Goal: Information Seeking & Learning: Learn about a topic

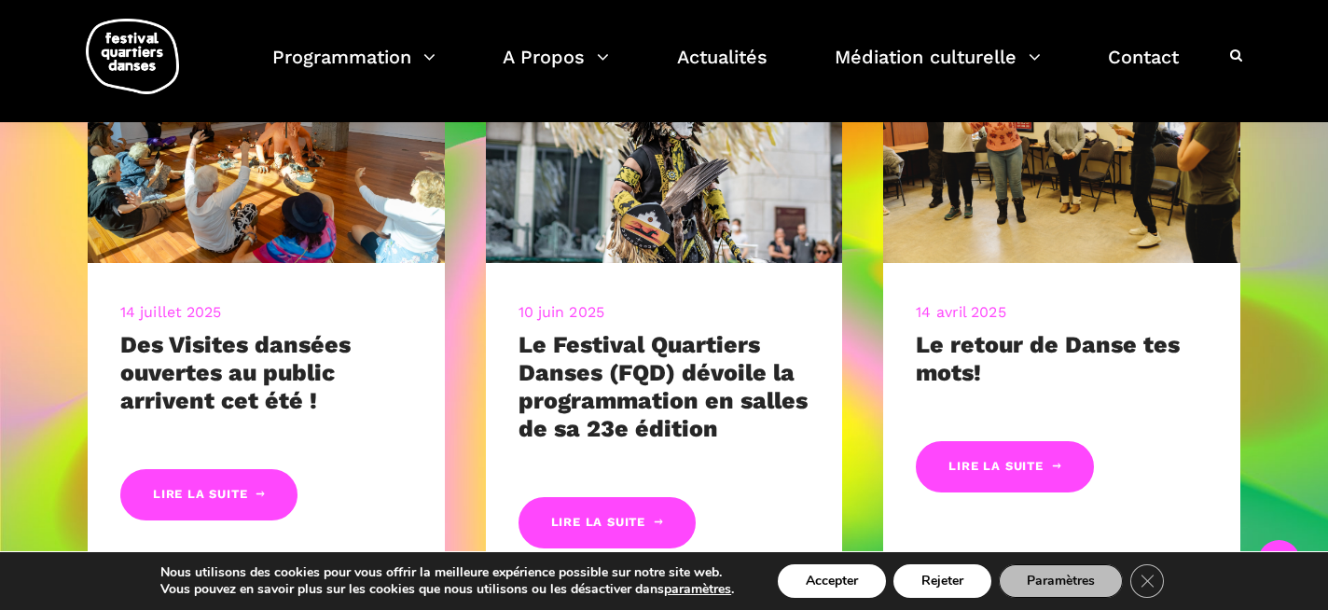
scroll to position [888, 0]
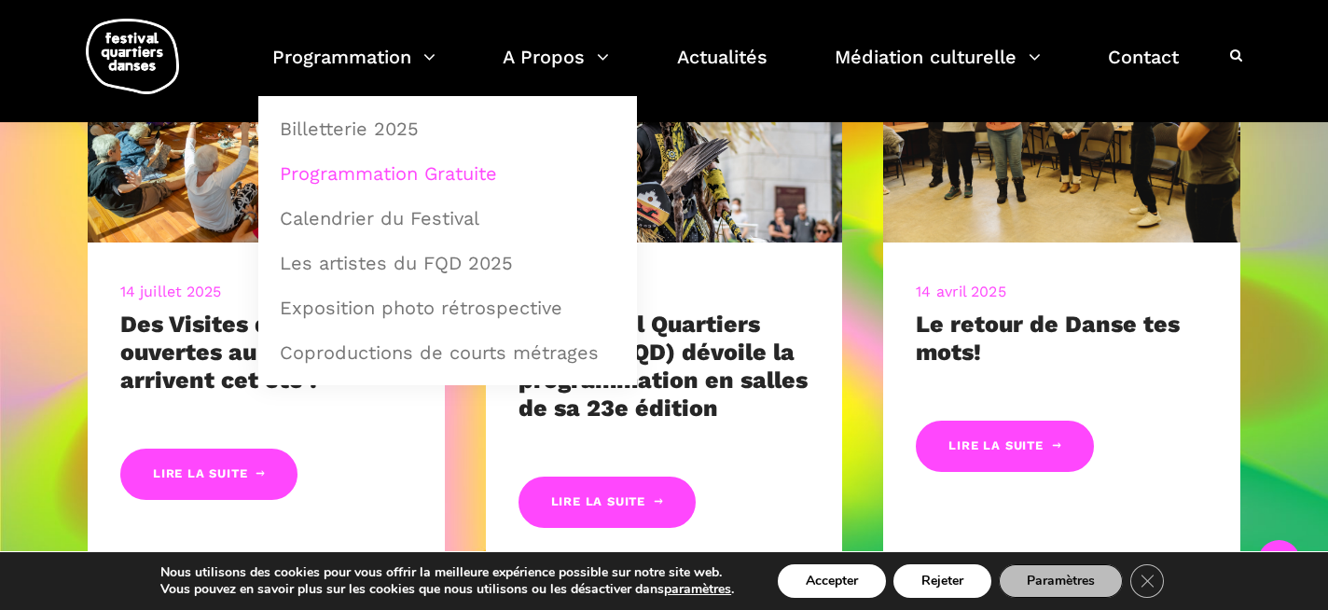
click at [406, 168] on link "Programmation Gratuite" at bounding box center [448, 173] width 358 height 43
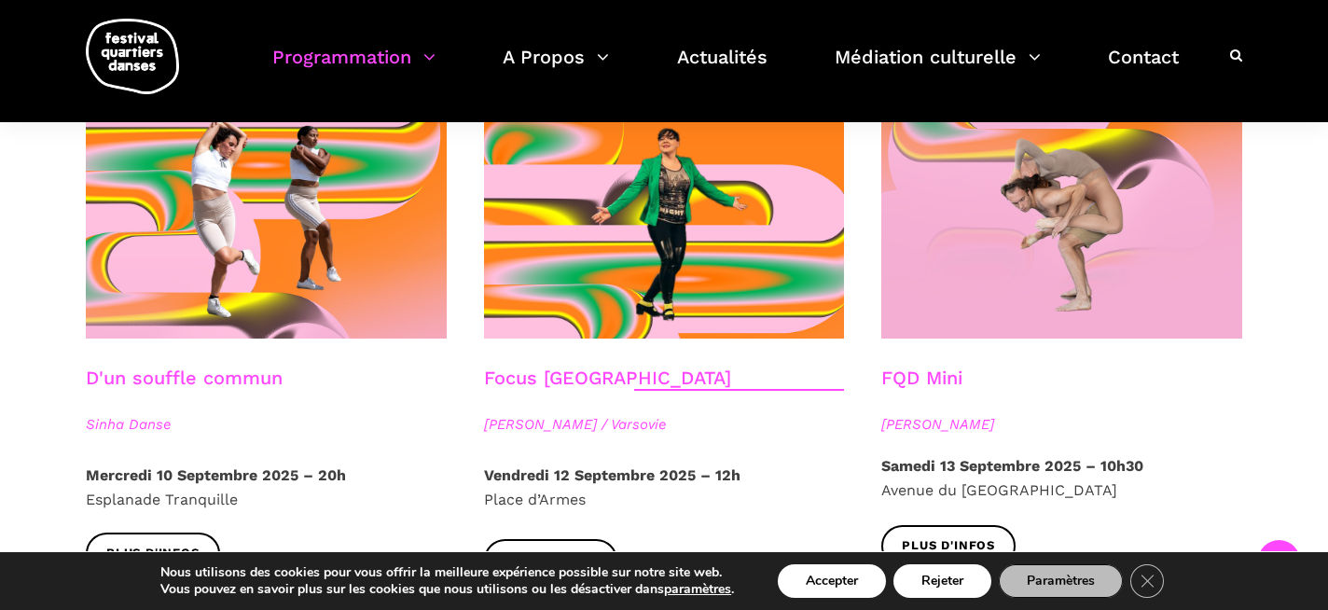
scroll to position [2130, 0]
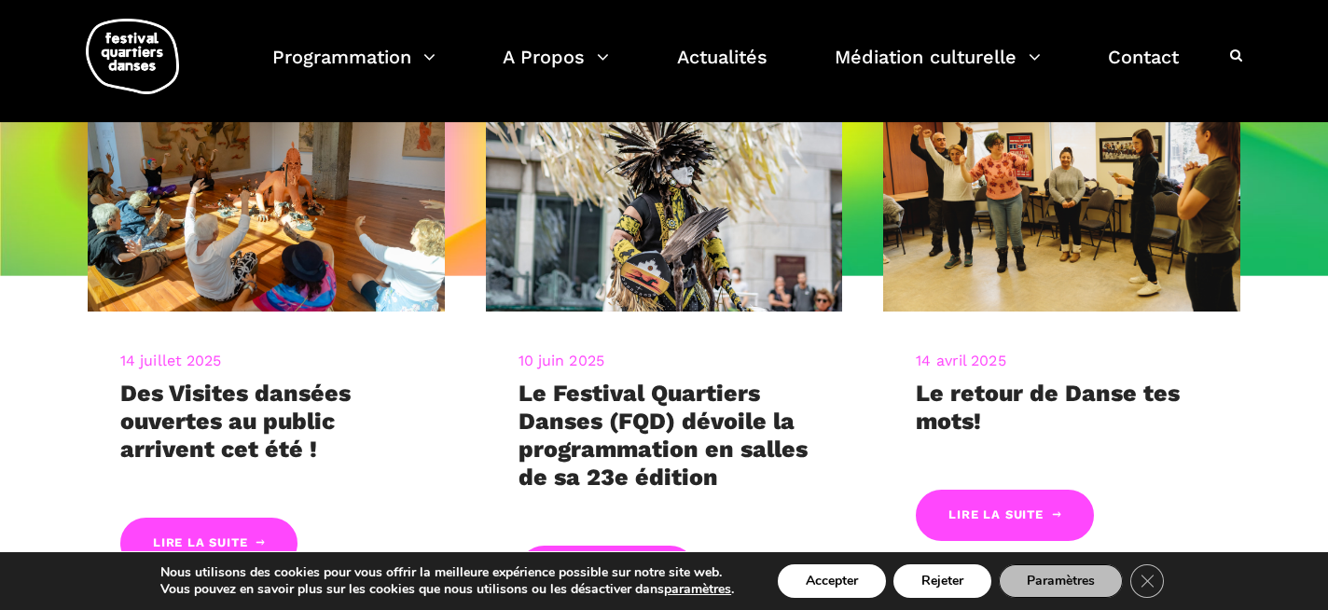
scroll to position [202, 0]
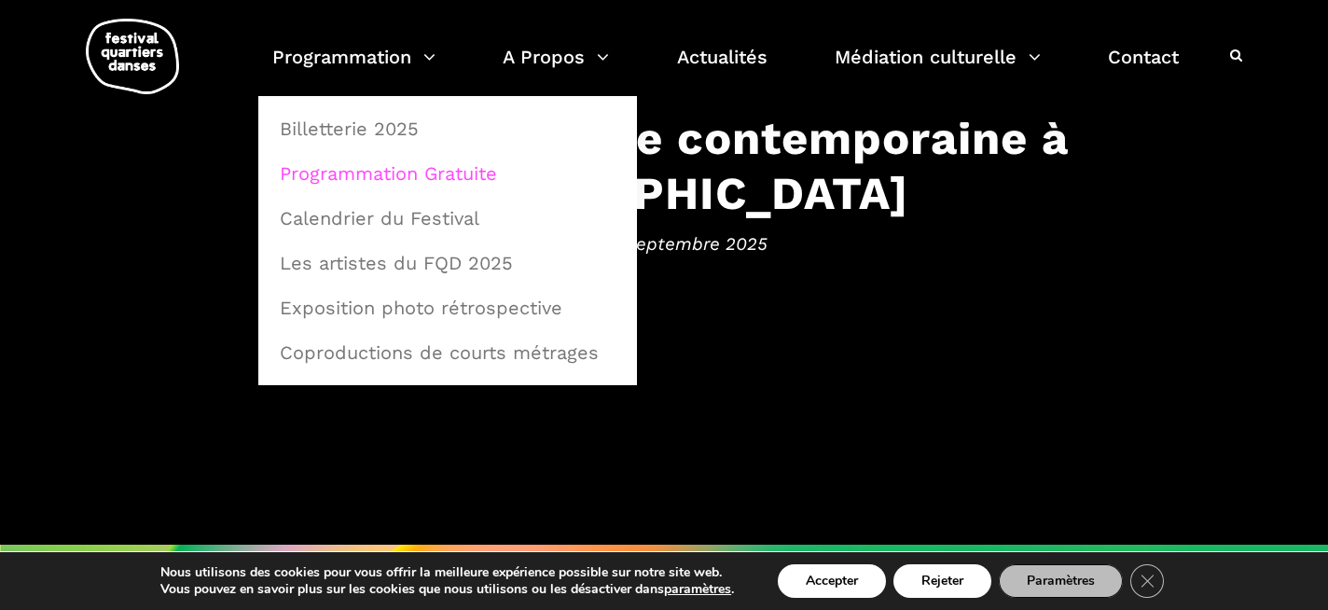
click at [401, 170] on link "Programmation Gratuite" at bounding box center [448, 173] width 358 height 43
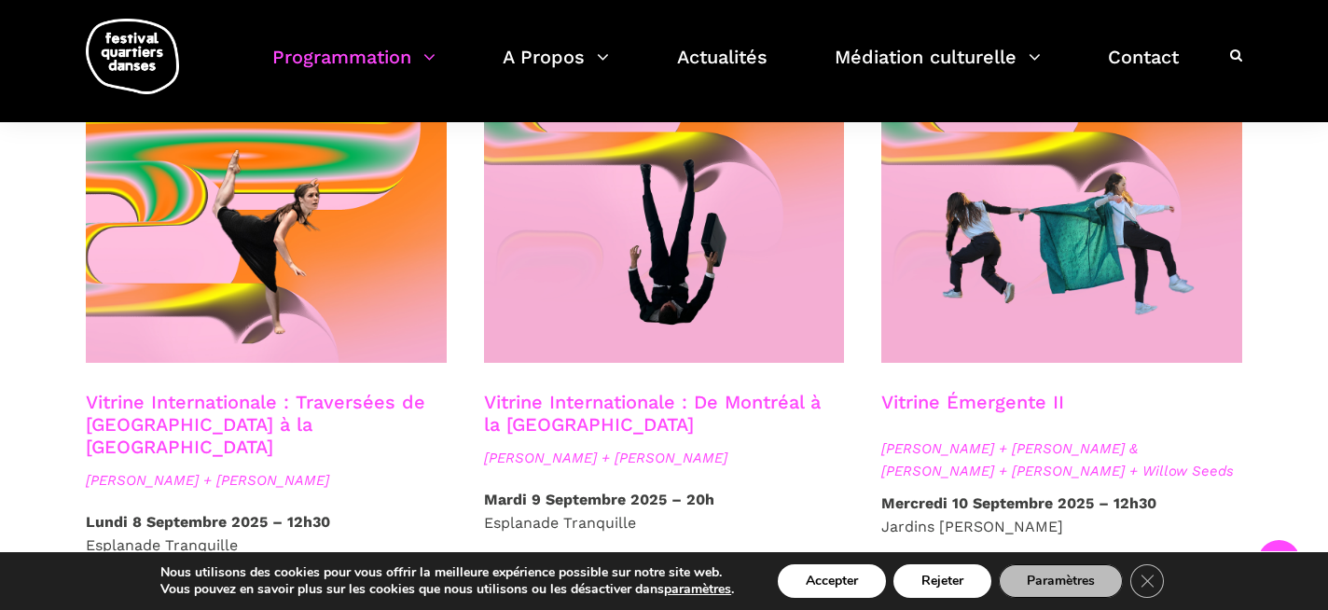
scroll to position [1613, 0]
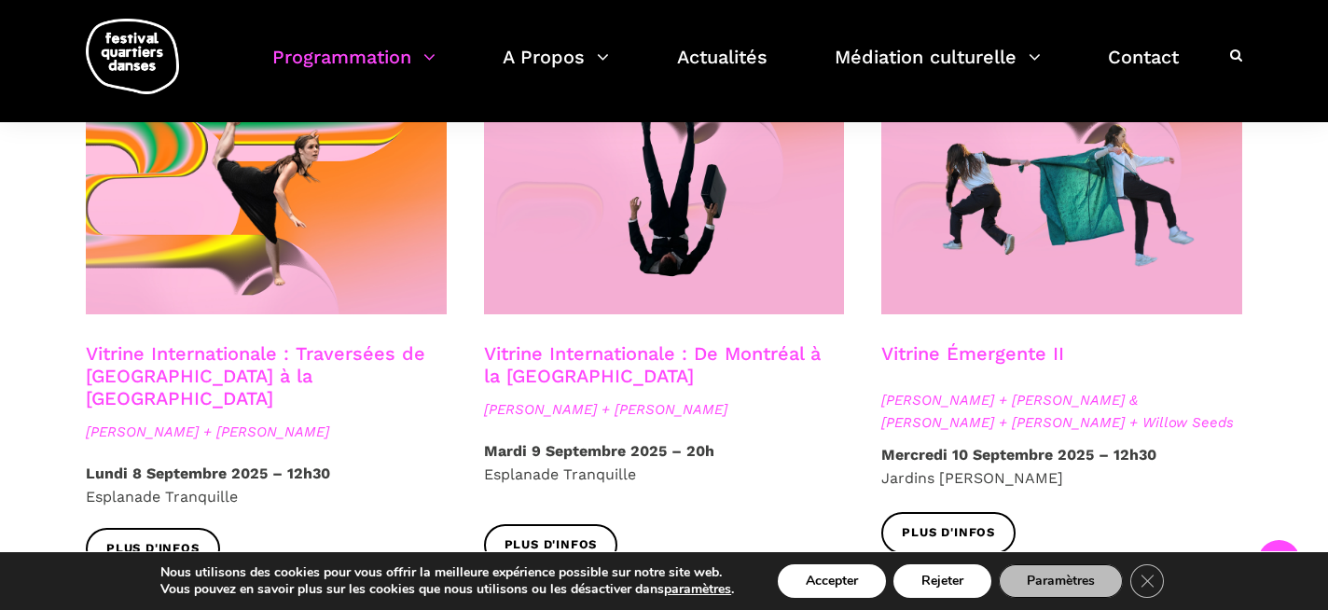
click at [585, 342] on link "Vitrine Internationale : De Montréal à la [GEOGRAPHIC_DATA]" at bounding box center [652, 364] width 337 height 45
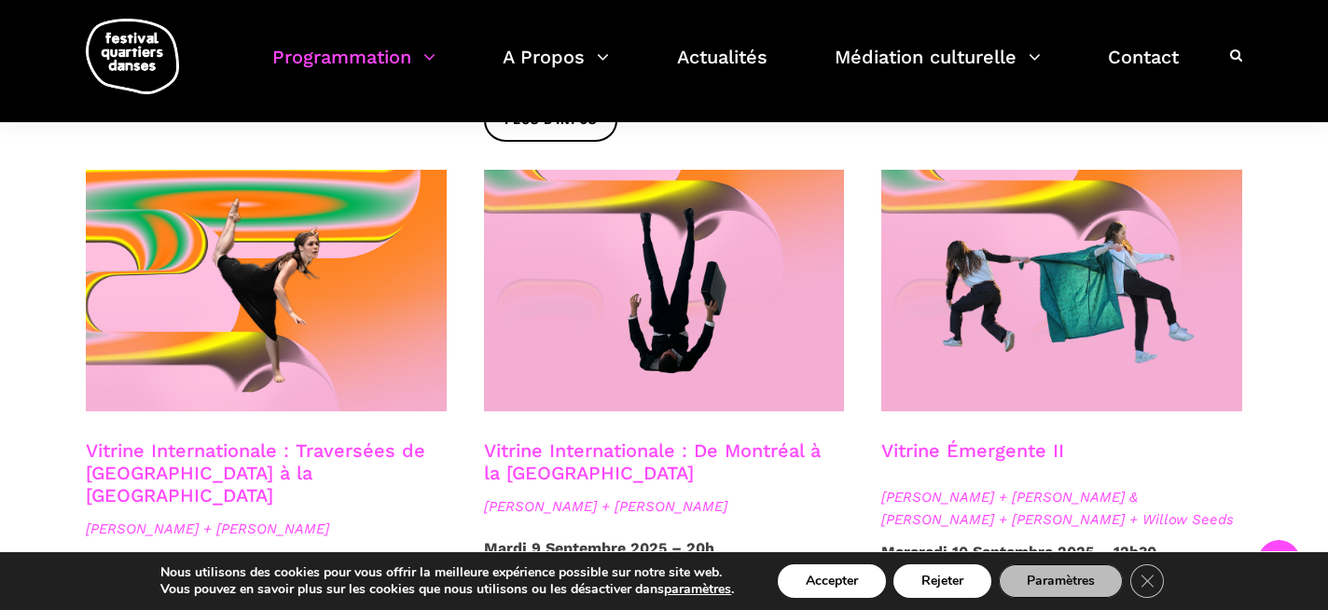
scroll to position [1511, 0]
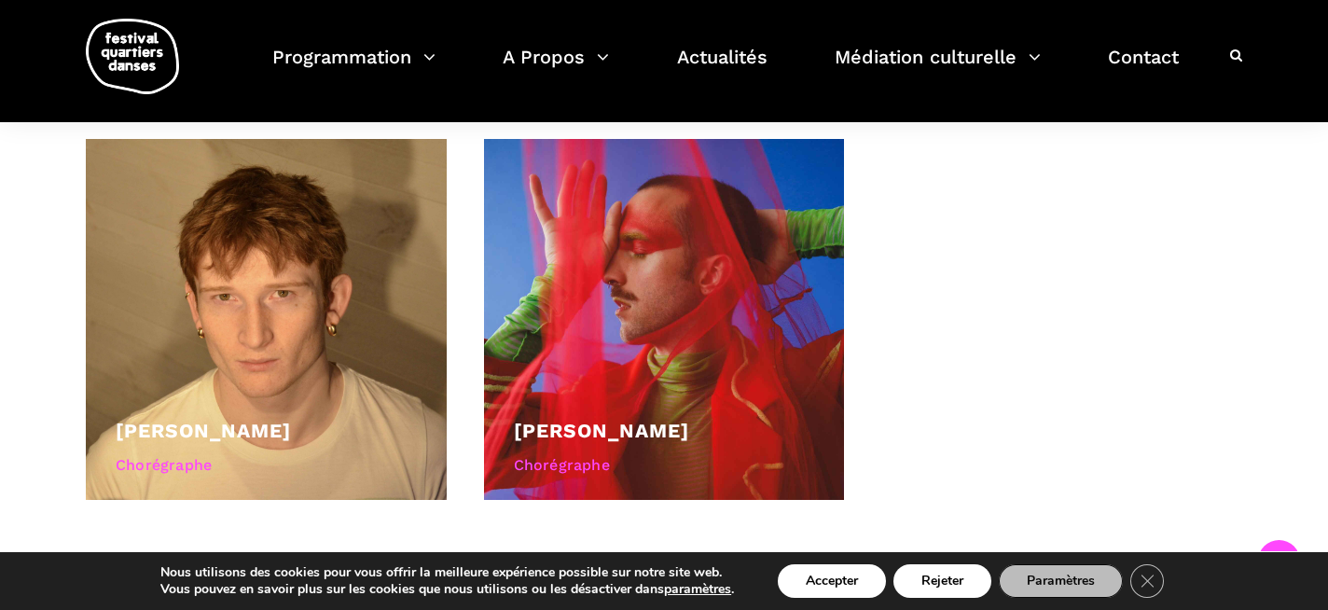
scroll to position [925, 0]
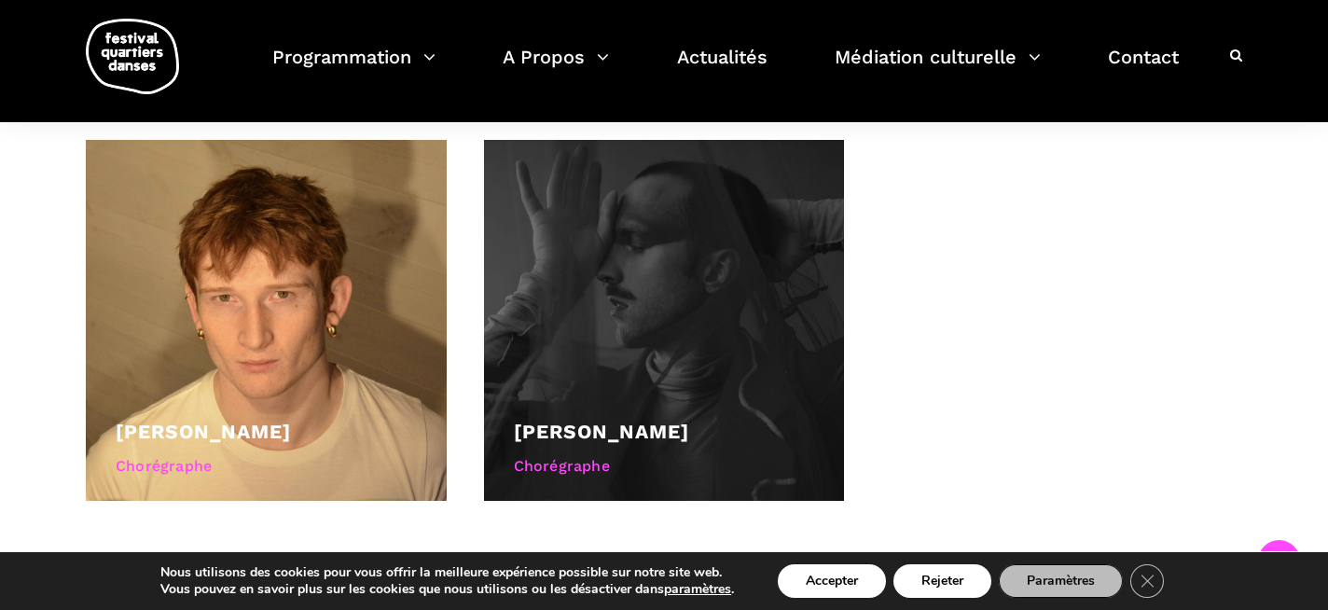
click at [604, 231] on div at bounding box center [664, 320] width 361 height 361
click at [655, 409] on div at bounding box center [664, 320] width 361 height 361
drag, startPoint x: 772, startPoint y: 427, endPoint x: 511, endPoint y: 423, distance: 261.2
click at [511, 423] on div "Nicholas Bellefleur Chorégraphe" at bounding box center [664, 320] width 361 height 361
copy div "Nicholas Bellefleur"
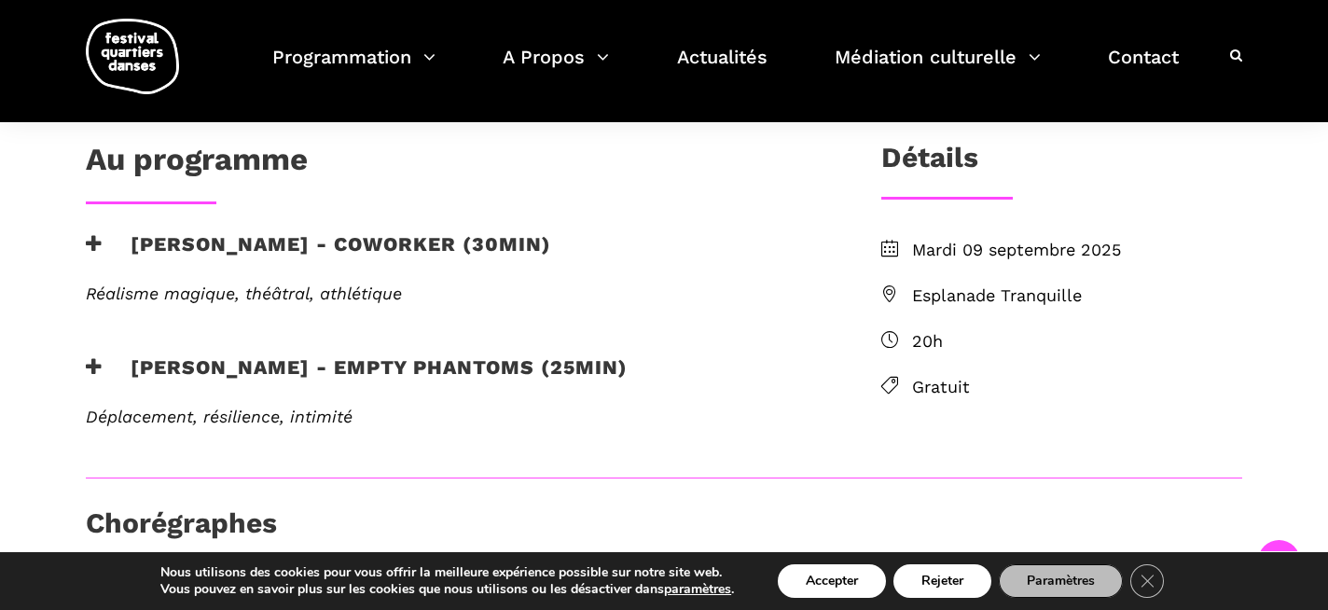
scroll to position [478, 0]
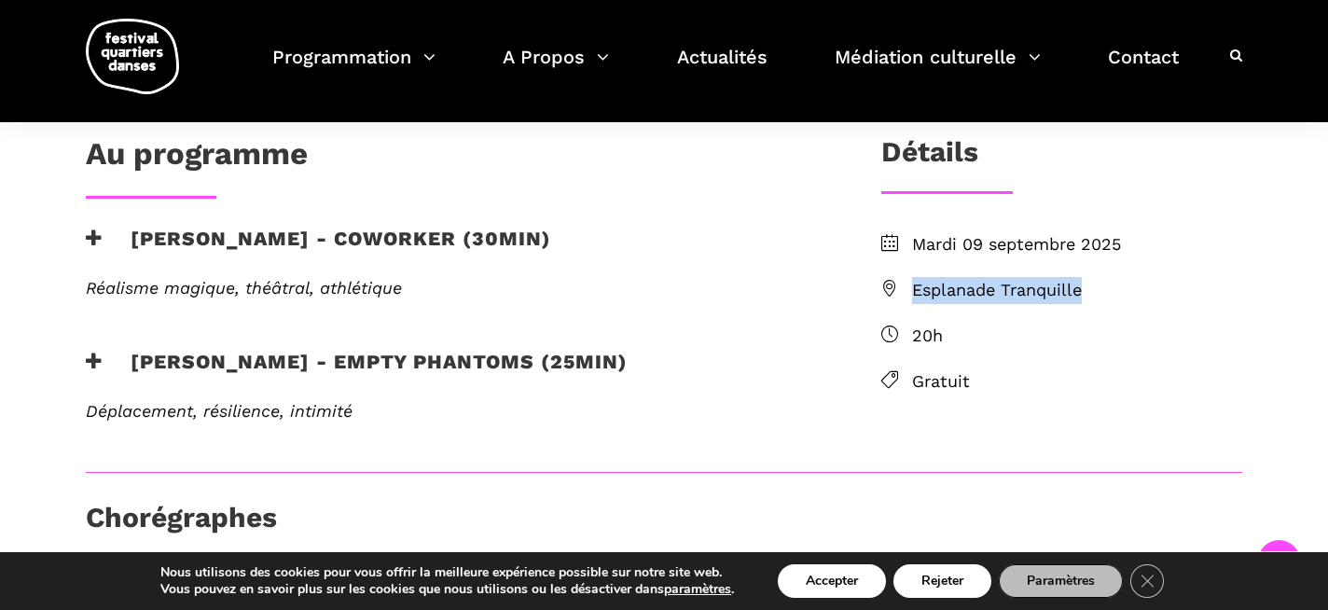
drag, startPoint x: 1095, startPoint y: 289, endPoint x: 906, endPoint y: 291, distance: 189.4
click at [906, 291] on li "Esplanade Tranquille" at bounding box center [1061, 290] width 361 height 27
copy span "Esplanade Tranquille"
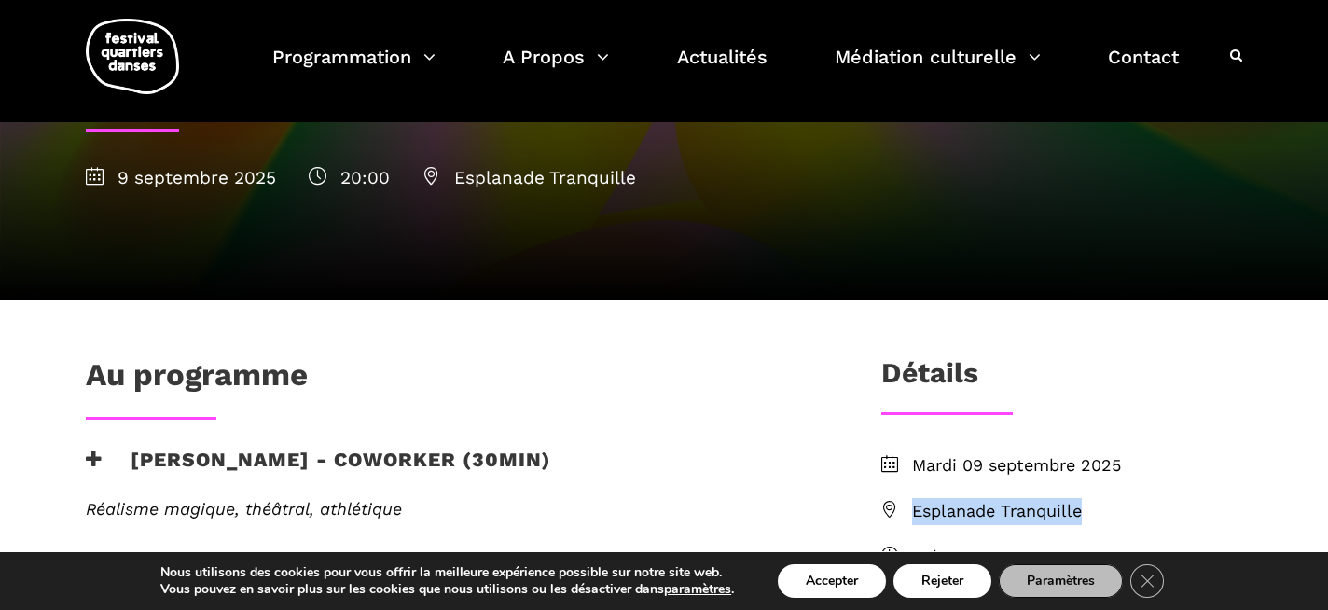
scroll to position [242, 0]
